Goal: Use online tool/utility: Utilize a website feature to perform a specific function

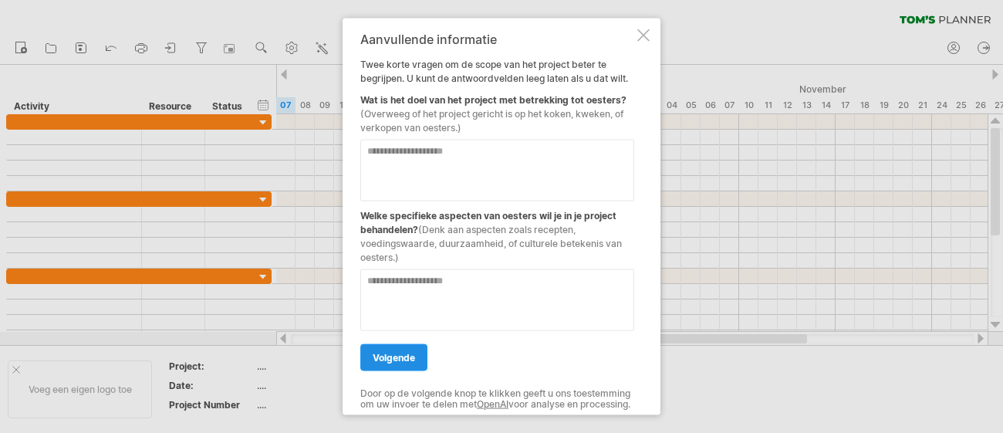
click at [386, 343] on link "volgende" at bounding box center [393, 356] width 67 height 27
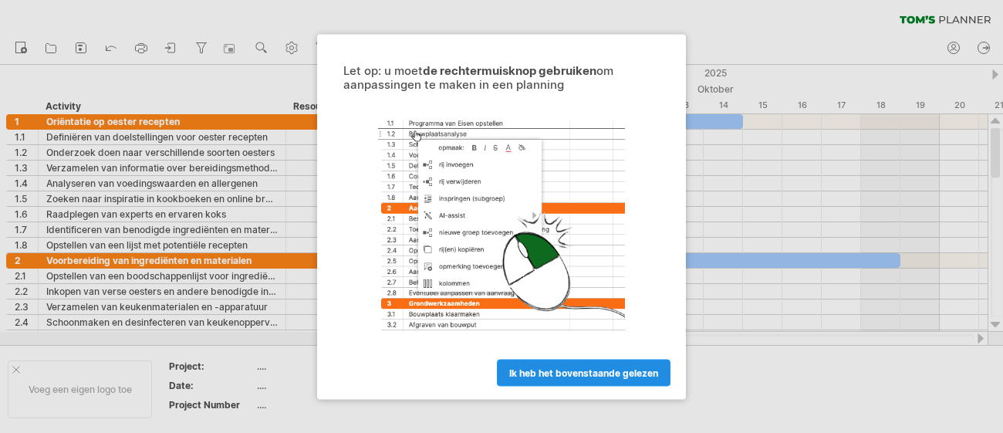
click at [588, 362] on link "ik heb het bovenstaande gelezen" at bounding box center [584, 372] width 174 height 27
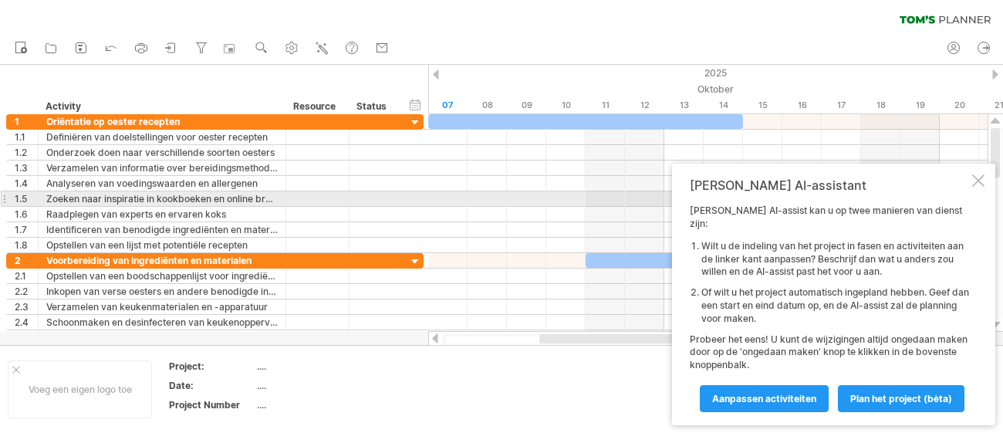
click at [970, 199] on div "[PERSON_NAME] AI-assistant [PERSON_NAME] AI-assist kan u op twee manieren van d…" at bounding box center [833, 295] width 323 height 262
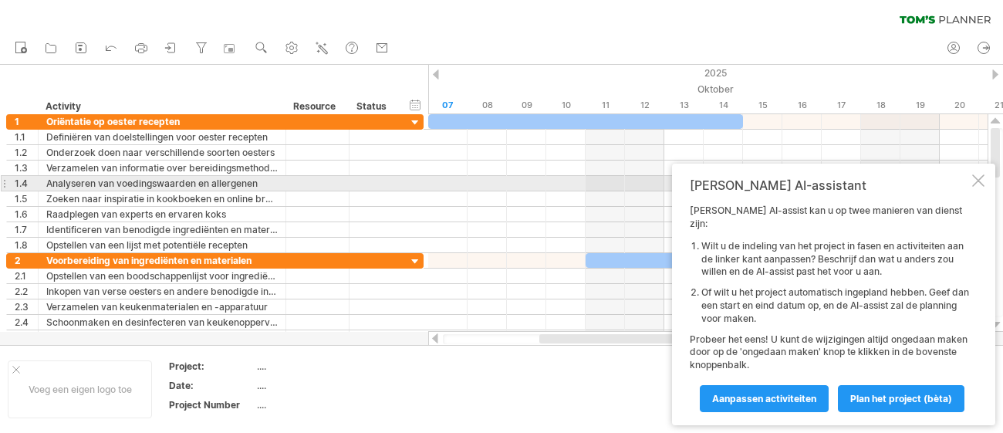
click at [979, 188] on div "[PERSON_NAME] AI-assistant [PERSON_NAME] AI-assist kan u op twee manieren van d…" at bounding box center [833, 295] width 323 height 262
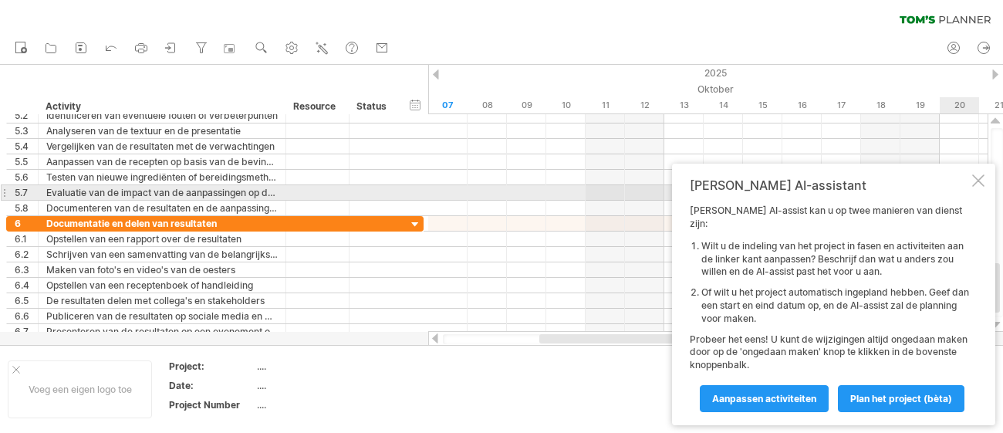
click at [982, 187] on div at bounding box center [978, 180] width 12 height 12
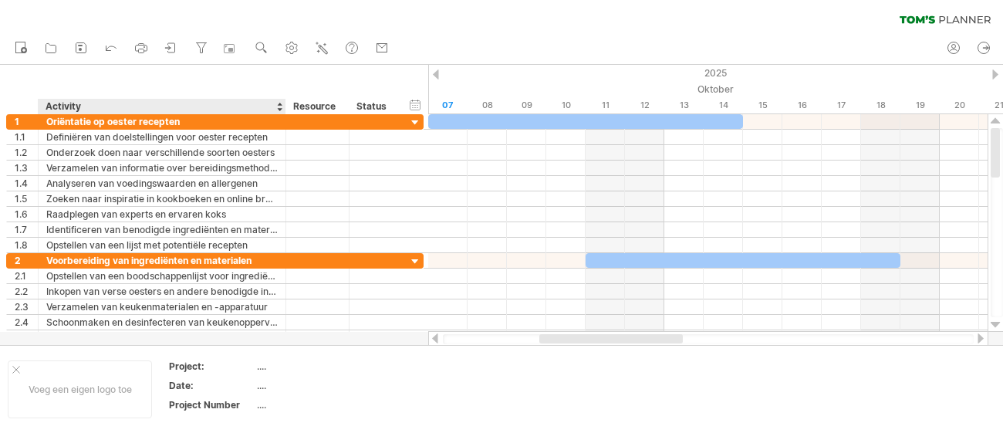
click at [167, 99] on div "Activity" at bounding box center [161, 106] width 231 height 15
click at [123, 120] on div "Oriëntatie op oester recepten" at bounding box center [161, 121] width 231 height 15
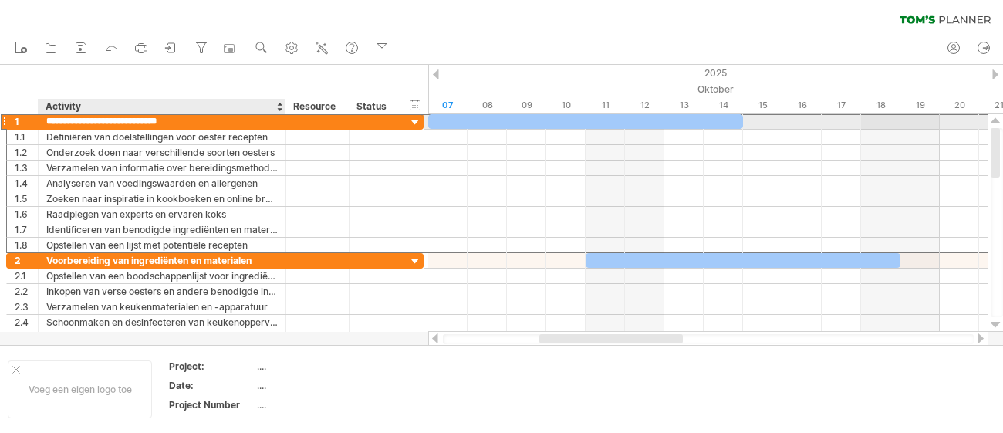
click at [123, 120] on input "**********" at bounding box center [161, 121] width 231 height 15
